Goal: Task Accomplishment & Management: Manage account settings

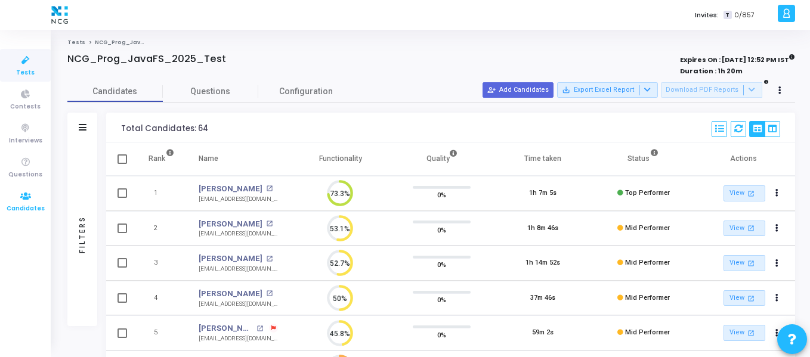
click at [26, 204] on span "Candidates" at bounding box center [26, 209] width 38 height 10
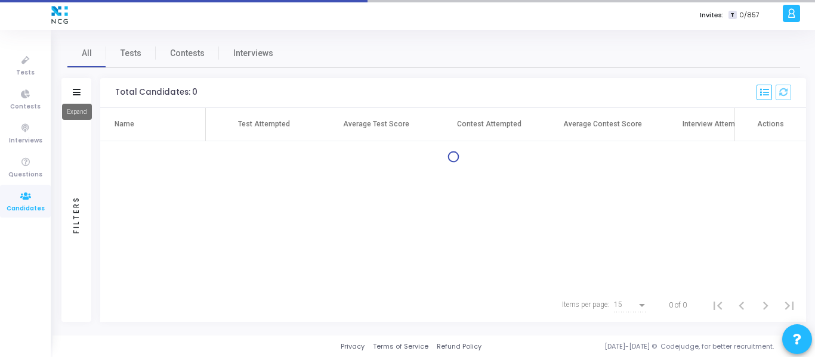
click at [73, 91] on icon at bounding box center [77, 92] width 8 height 7
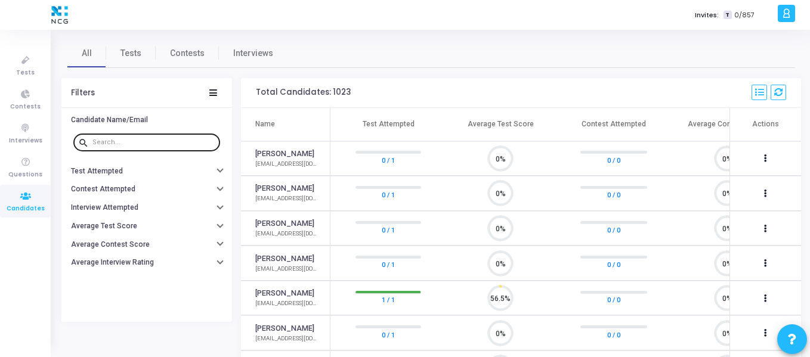
click at [140, 143] on input "text" at bounding box center [153, 142] width 123 height 7
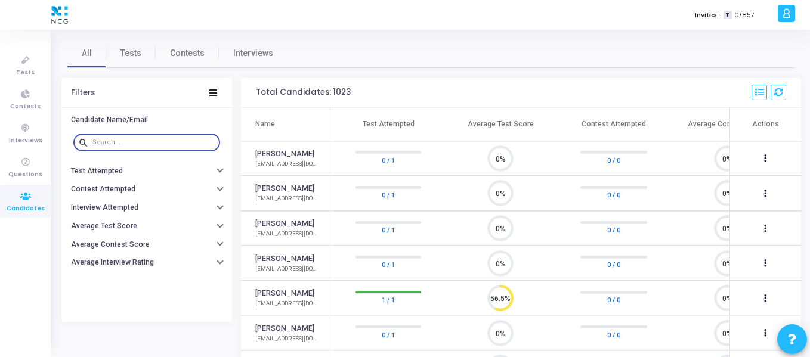
paste input "[EMAIL_ADDRESS][DOMAIN_NAME]"
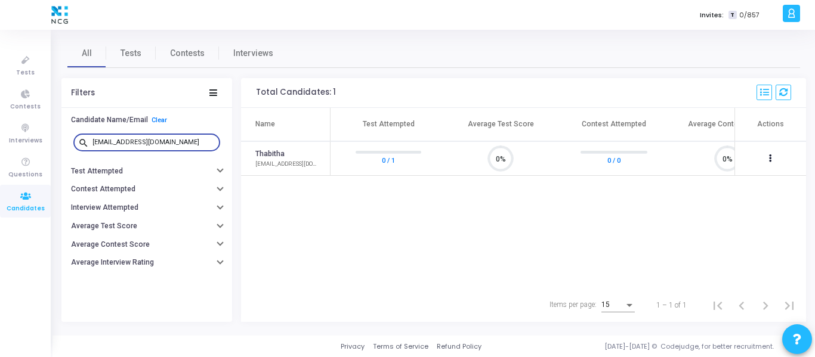
drag, startPoint x: 167, startPoint y: 145, endPoint x: 89, endPoint y: 144, distance: 78.2
click at [89, 144] on div "search [EMAIL_ADDRESS][DOMAIN_NAME]" at bounding box center [146, 141] width 147 height 19
paste input "[EMAIL_ADDRESS]"
type input "[EMAIL_ADDRESS][DOMAIN_NAME]"
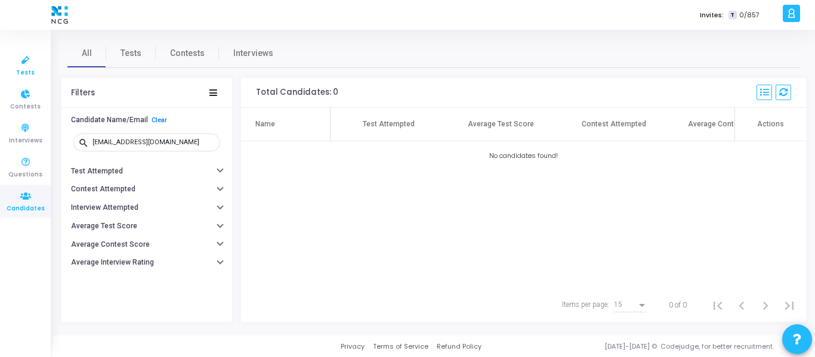
click at [22, 69] on span "Tests" at bounding box center [25, 73] width 18 height 10
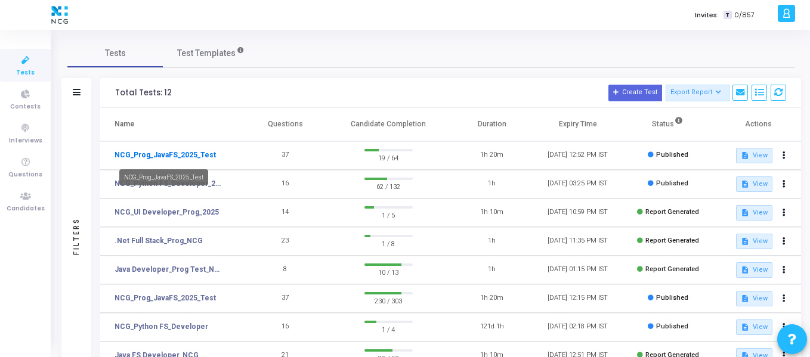
click at [168, 157] on link "NCG_Prog_JavaFS_2025_Test" at bounding box center [165, 155] width 101 height 11
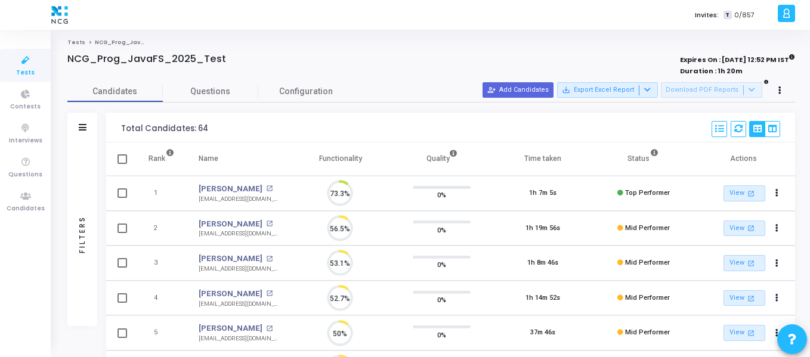
scroll to position [25, 30]
click at [21, 98] on icon at bounding box center [25, 94] width 25 height 15
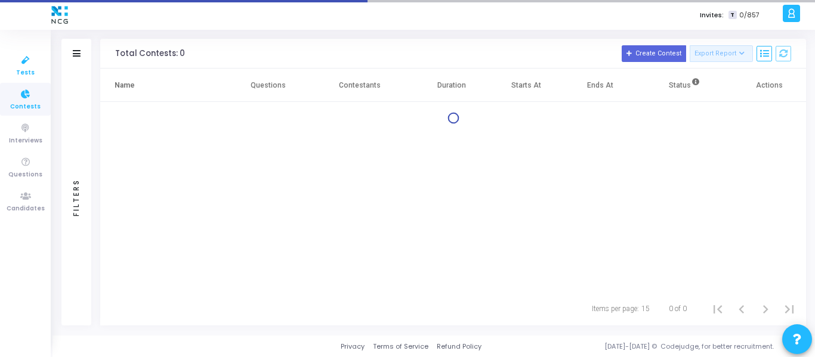
click at [23, 61] on icon at bounding box center [25, 60] width 25 height 15
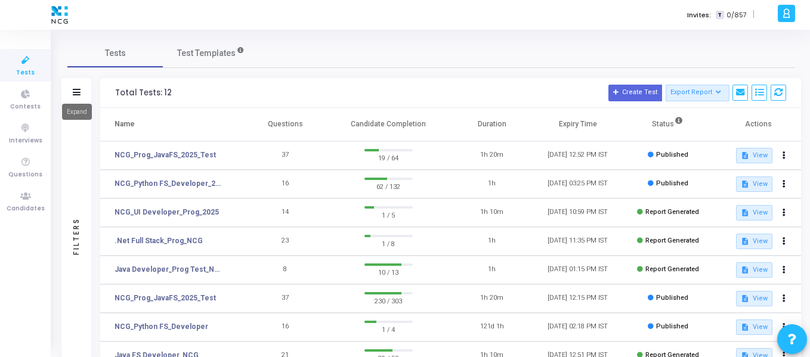
click at [75, 94] on icon at bounding box center [77, 92] width 8 height 7
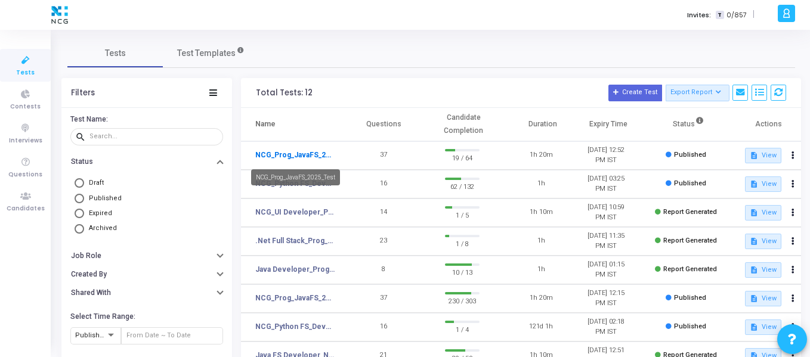
click at [313, 150] on link "NCG_Prog_JavaFS_2025_Test" at bounding box center [294, 155] width 79 height 11
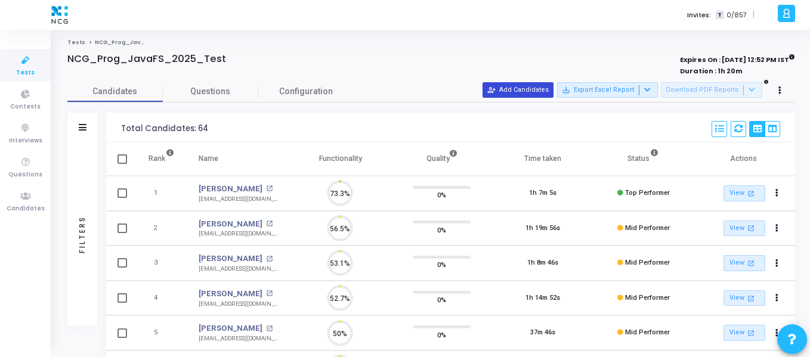
click at [551, 90] on button "person_add_alt Add Candidates" at bounding box center [518, 90] width 71 height 16
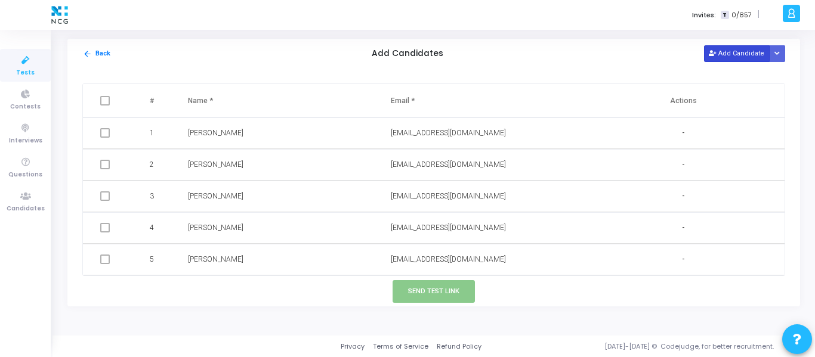
click at [722, 51] on button "Add Candidate" at bounding box center [737, 53] width 66 height 16
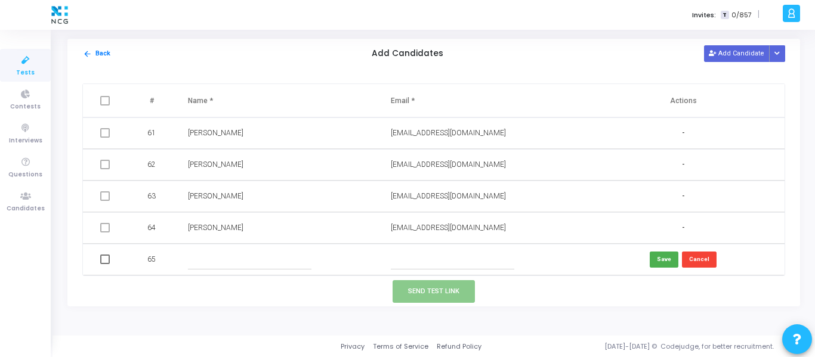
click at [215, 265] on input "text" at bounding box center [249, 260] width 123 height 20
paste input "[PERSON_NAME]"
type input "[PERSON_NAME]"
click at [468, 258] on input "text" at bounding box center [452, 260] width 123 height 20
paste input "[EMAIL_ADDRESS][DOMAIN_NAME]"
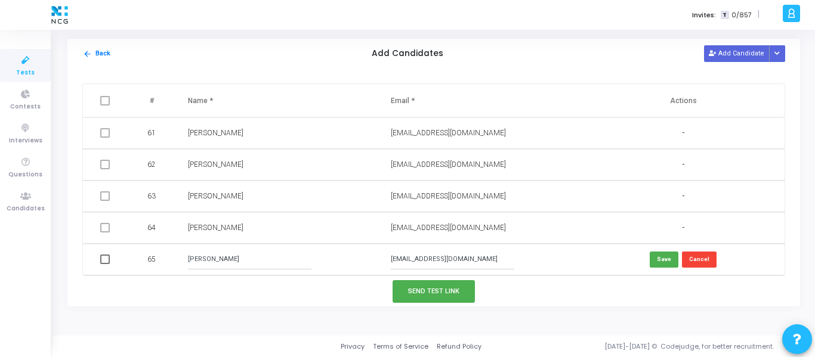
type input "[EMAIL_ADDRESS][DOMAIN_NAME]"
click at [109, 264] on span at bounding box center [105, 260] width 10 height 10
click at [105, 264] on input "checkbox" at bounding box center [104, 264] width 1 height 1
checkbox input "true"
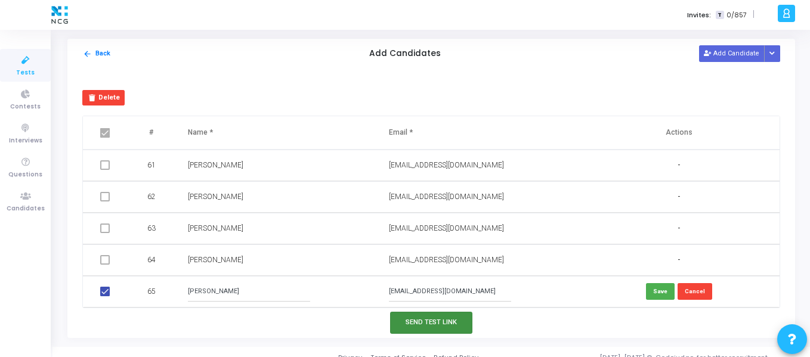
click at [416, 314] on button "Send Test Link" at bounding box center [431, 323] width 82 height 22
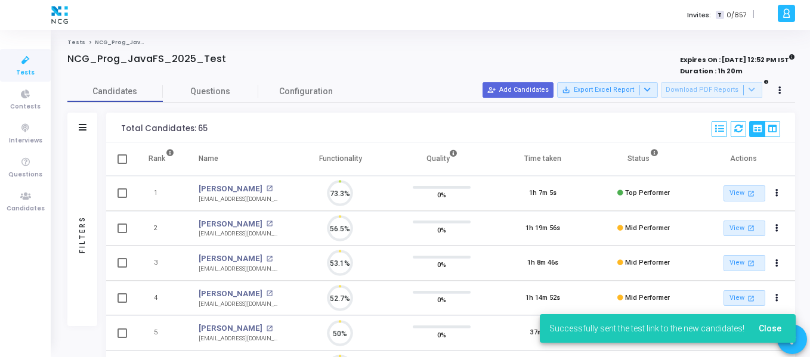
scroll to position [5, 5]
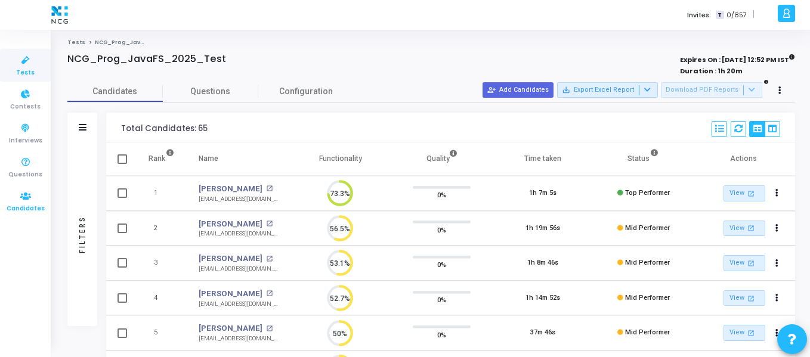
drag, startPoint x: 26, startPoint y: 190, endPoint x: 44, endPoint y: 190, distance: 18.5
click at [26, 190] on icon at bounding box center [25, 196] width 25 height 15
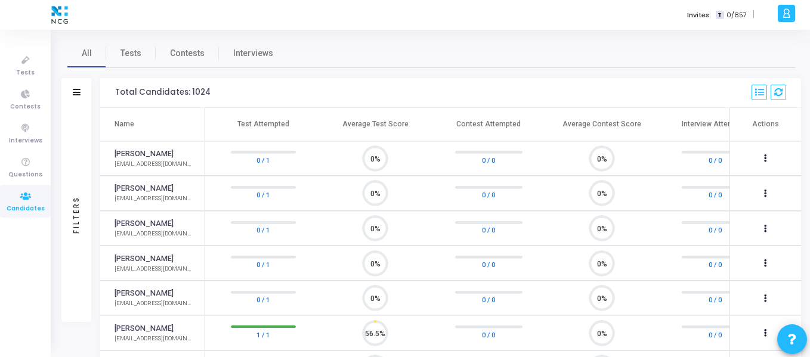
scroll to position [25, 30]
click at [125, 54] on span "Tests" at bounding box center [131, 53] width 21 height 13
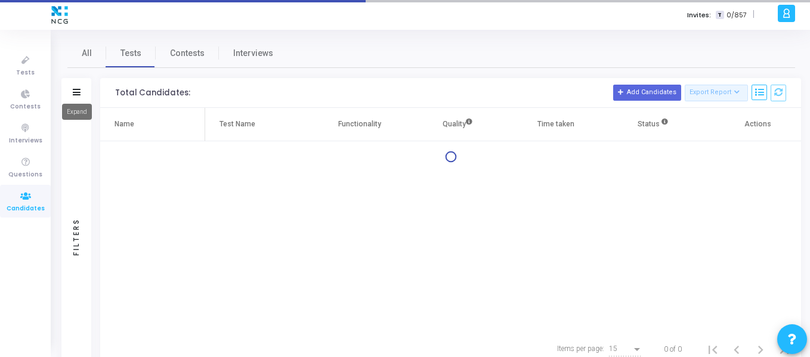
click at [79, 95] on mat-tooltip-component "Expand" at bounding box center [77, 111] width 47 height 33
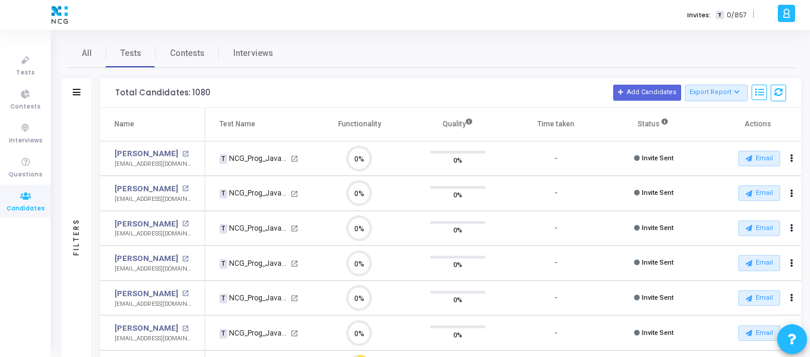
click at [71, 94] on div "Filters" at bounding box center [76, 93] width 30 height 30
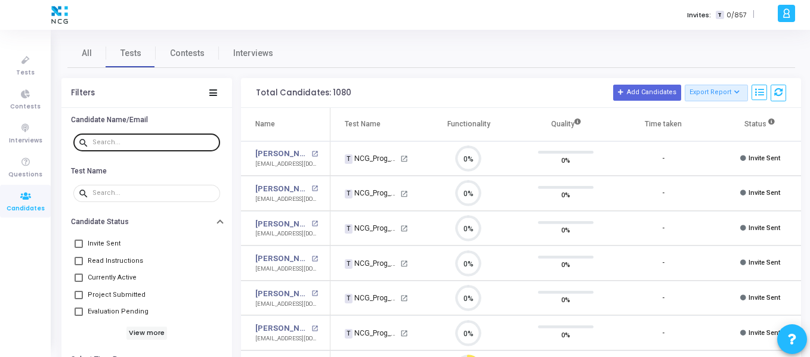
click at [110, 142] on input "text" at bounding box center [153, 142] width 123 height 7
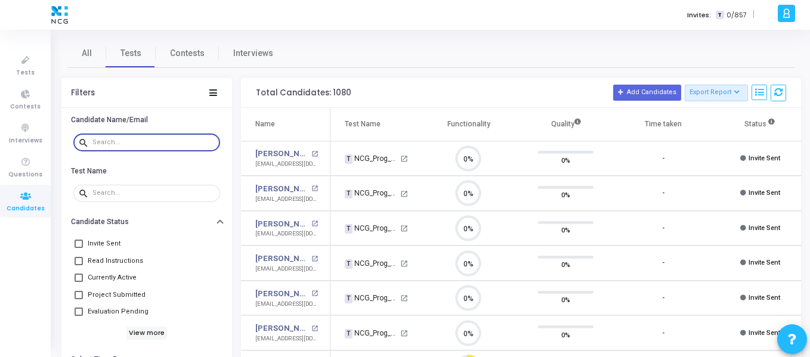
paste input "[EMAIL_ADDRESS][DOMAIN_NAME]"
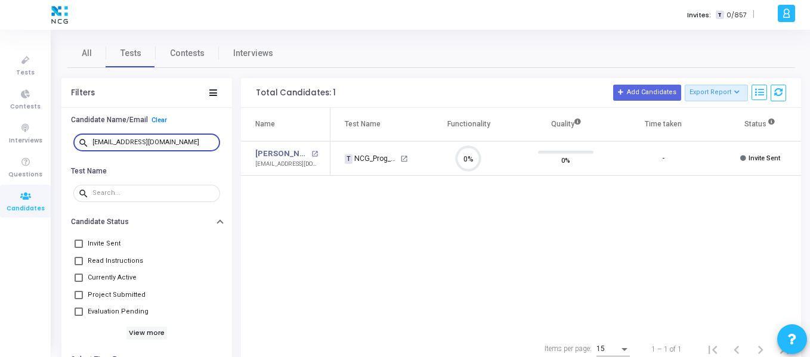
type input "[EMAIL_ADDRESS][DOMAIN_NAME]"
